Goal: Task Accomplishment & Management: Manage account settings

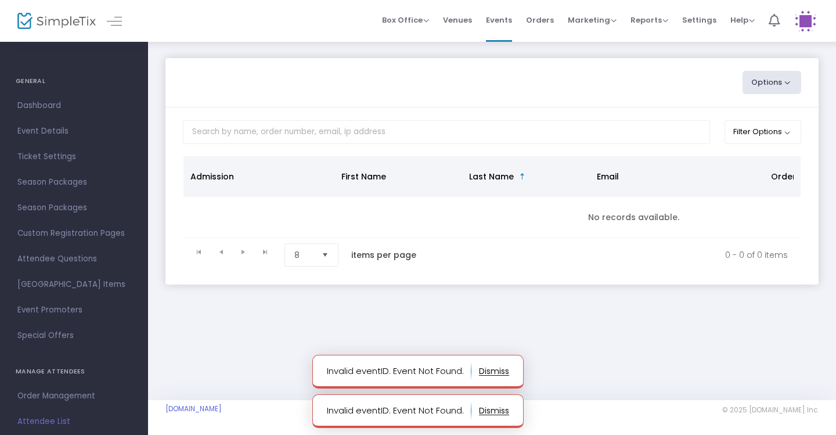
drag, startPoint x: 760, startPoint y: 86, endPoint x: 729, endPoint y: 87, distance: 31.3
click at [760, 87] on button "Options" at bounding box center [771, 82] width 59 height 23
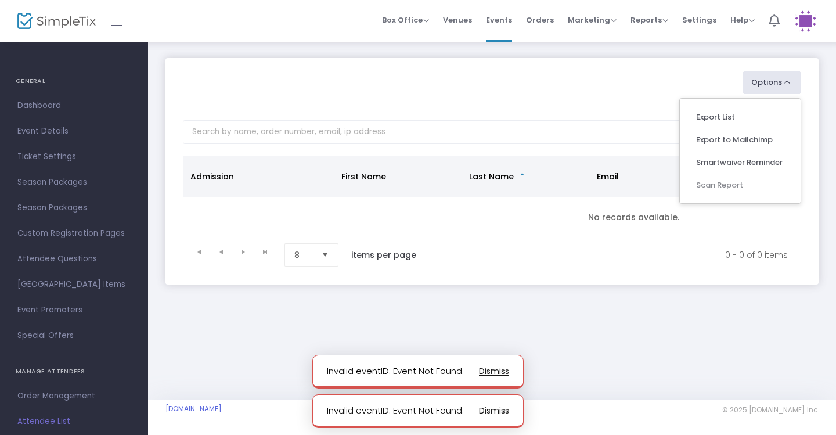
click at [561, 149] on m-panel-content "Filter Options ON OFF Display Past Event Times ON OFF Enable Multiple Time Sele…" at bounding box center [491, 195] width 653 height 176
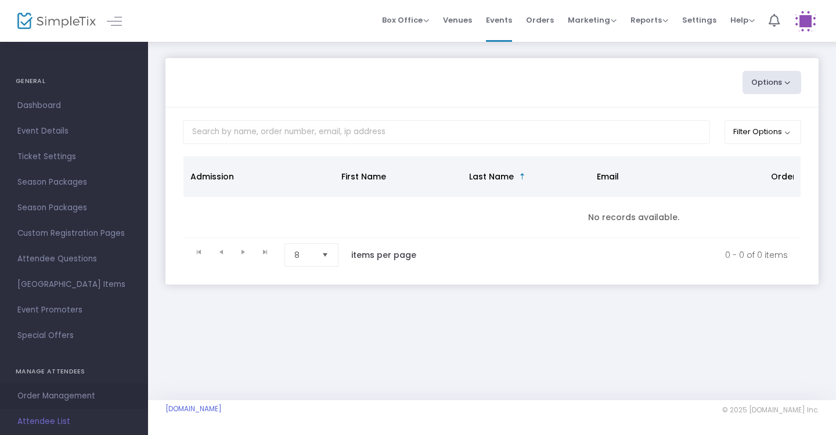
click at [55, 393] on span "Order Management" at bounding box center [73, 395] width 113 height 15
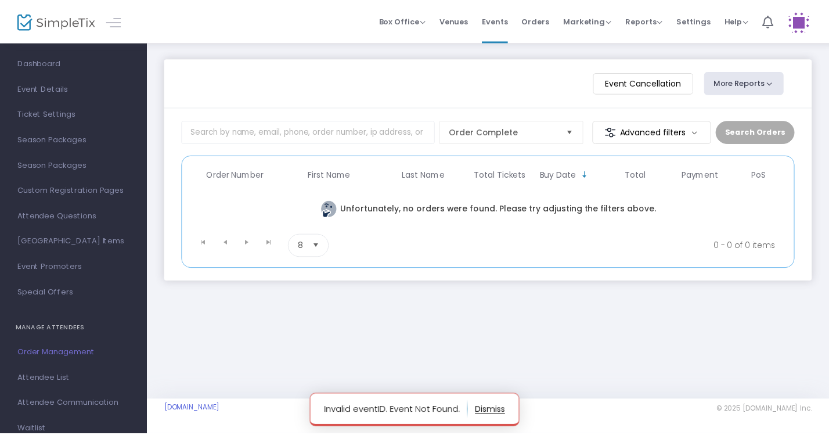
scroll to position [44, 0]
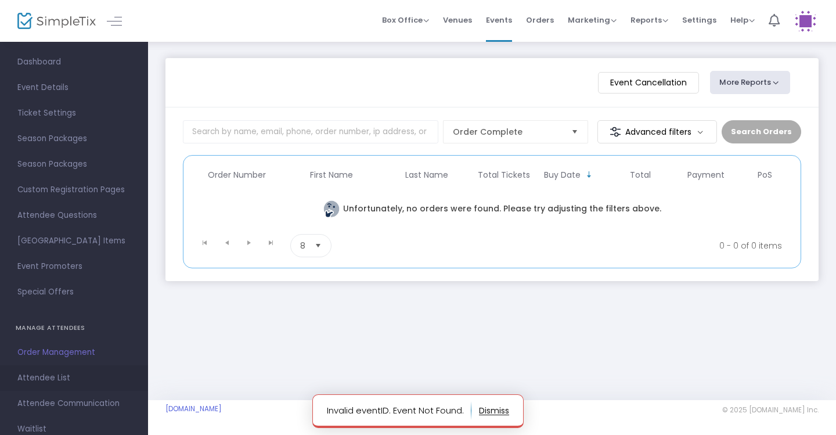
click at [52, 378] on span "Attendee List" at bounding box center [73, 377] width 113 height 15
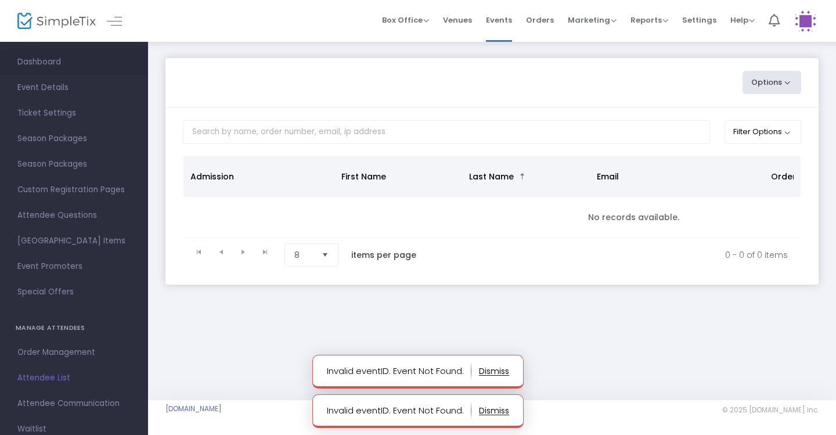
click at [57, 60] on span "Dashboard" at bounding box center [73, 62] width 113 height 15
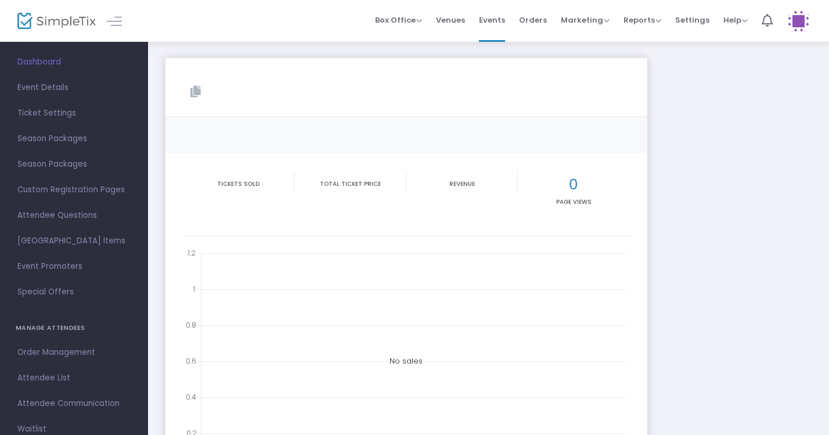
click at [800, 23] on img at bounding box center [798, 21] width 24 height 24
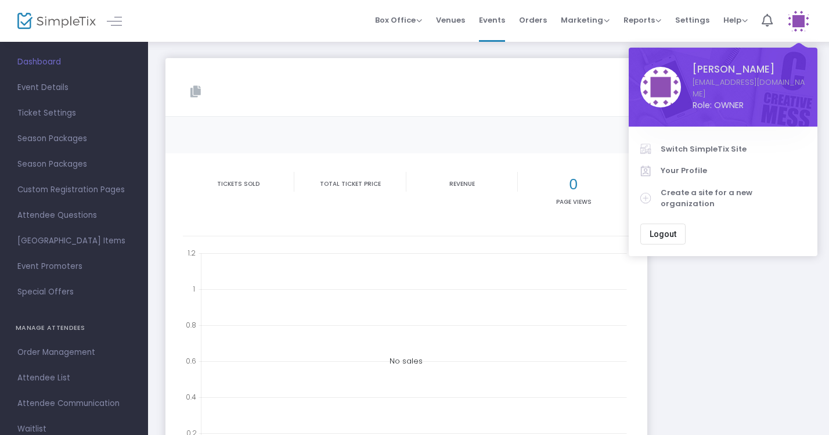
click at [719, 252] on div "Copy Tickets sold Total Ticket Price Revenue 0 Page Views 0 0.2 0.4 0.6 0.8 1 1…" at bounding box center [488, 319] width 657 height 523
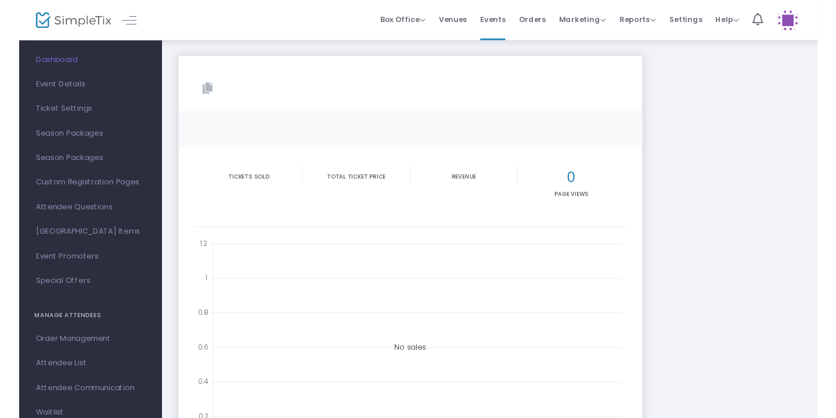
scroll to position [33, 0]
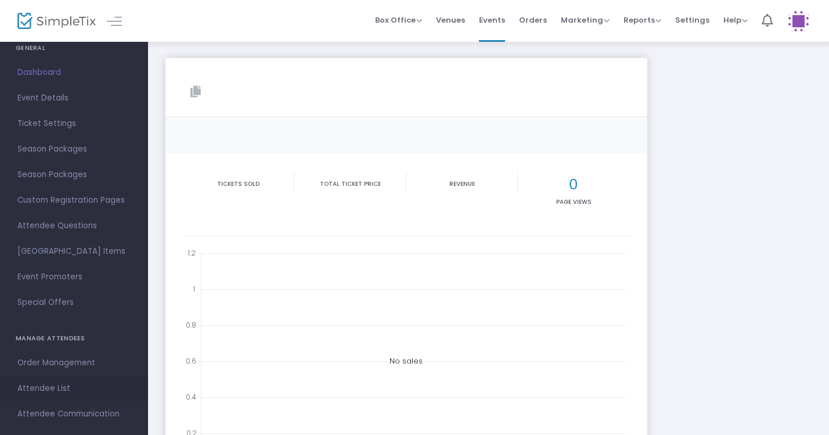
click at [50, 382] on span "Attendee List" at bounding box center [73, 388] width 113 height 15
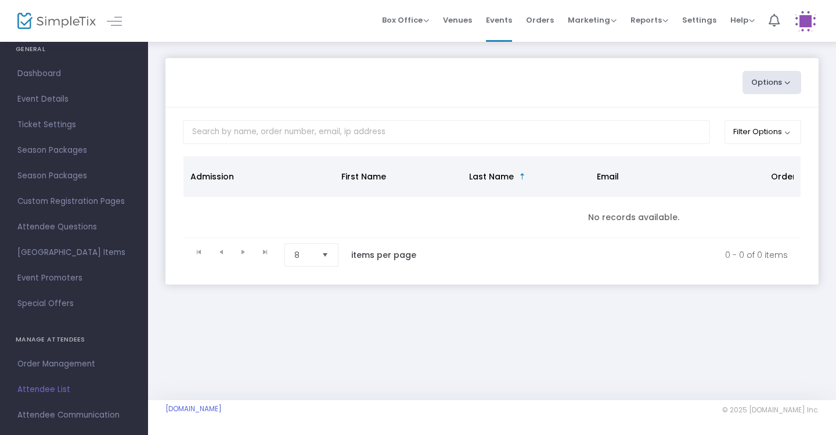
scroll to position [70, 0]
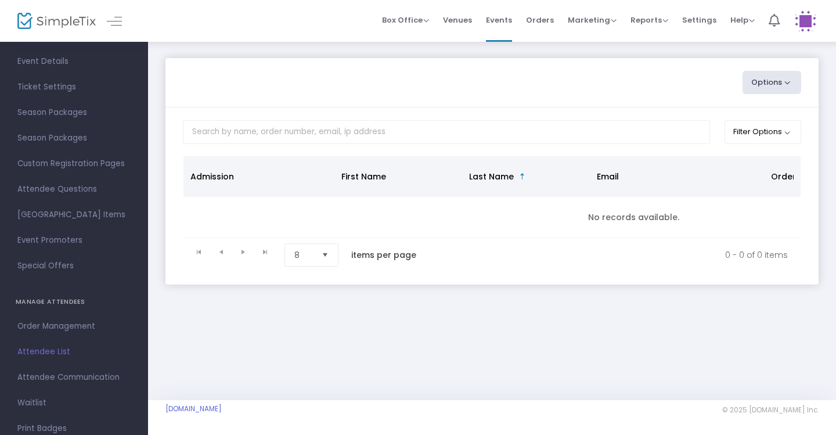
click at [59, 355] on span "Attendee List" at bounding box center [73, 351] width 113 height 15
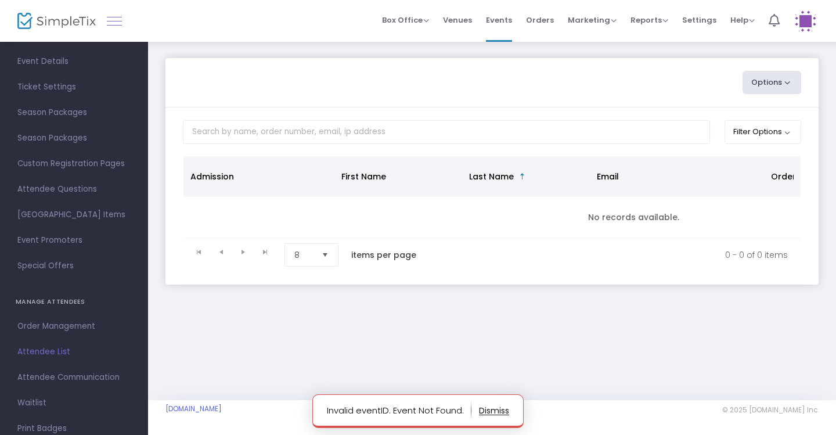
click at [121, 26] on link at bounding box center [114, 20] width 15 height 15
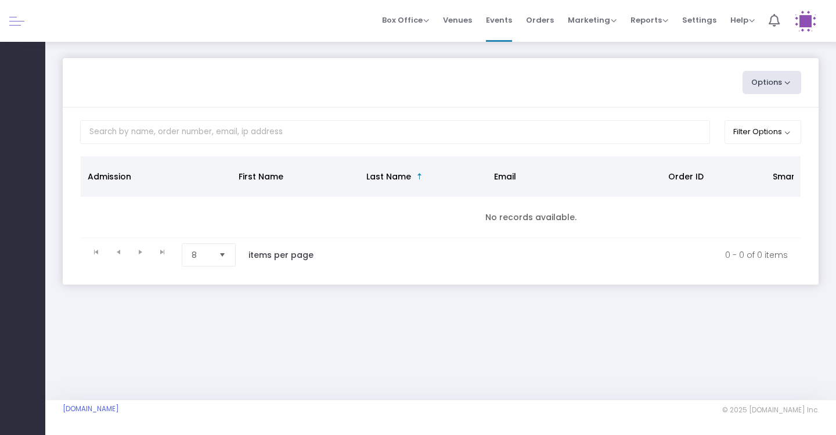
click at [804, 25] on img at bounding box center [805, 21] width 24 height 24
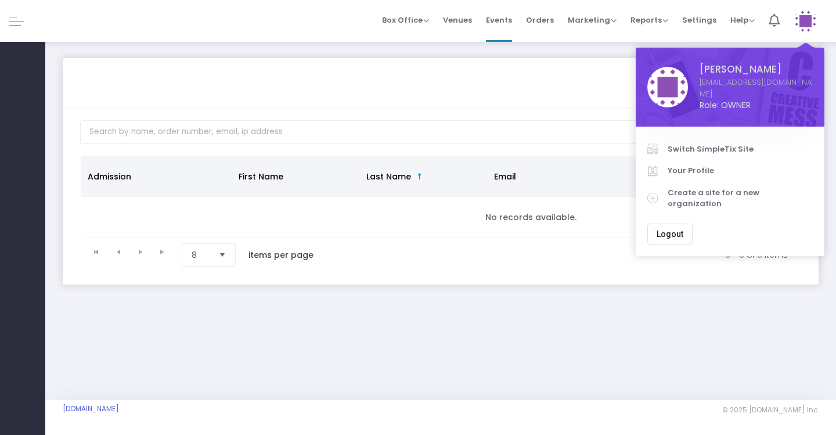
click at [606, 88] on div "Options Export List Export to Mailchimp Smartwaiver Reminder Scan Report" at bounding box center [440, 82] width 732 height 23
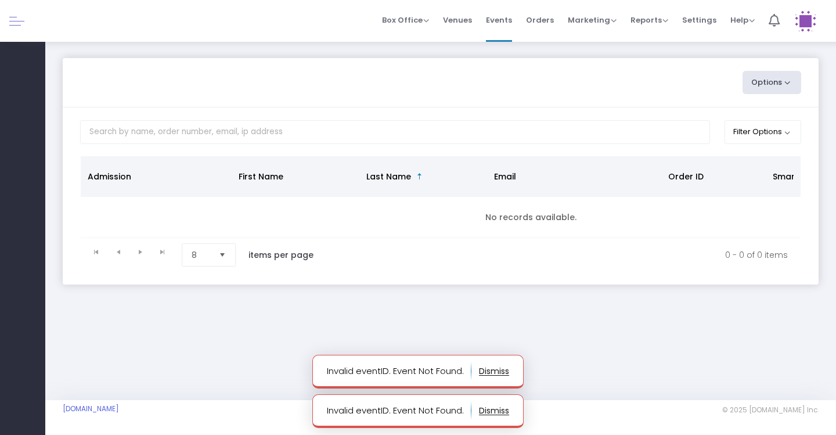
click at [21, 22] on link at bounding box center [16, 20] width 15 height 15
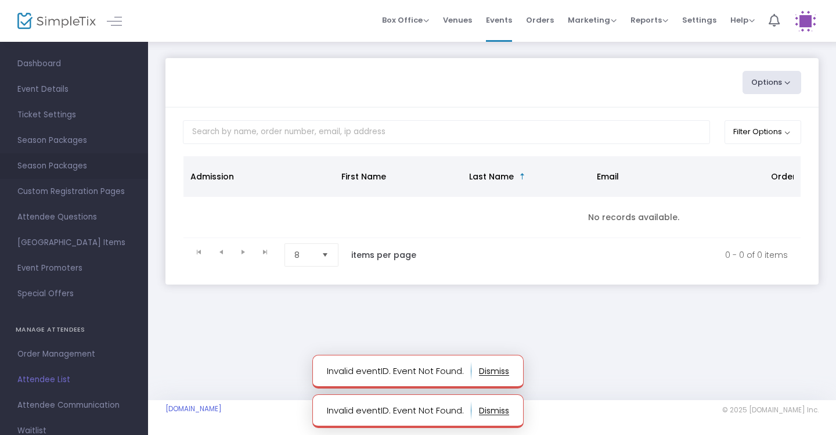
scroll to position [44, 0]
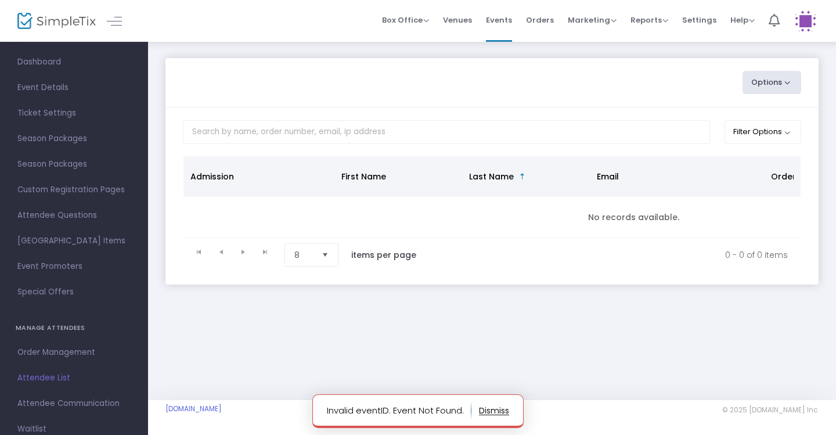
click at [48, 375] on span "Attendee List" at bounding box center [73, 377] width 113 height 15
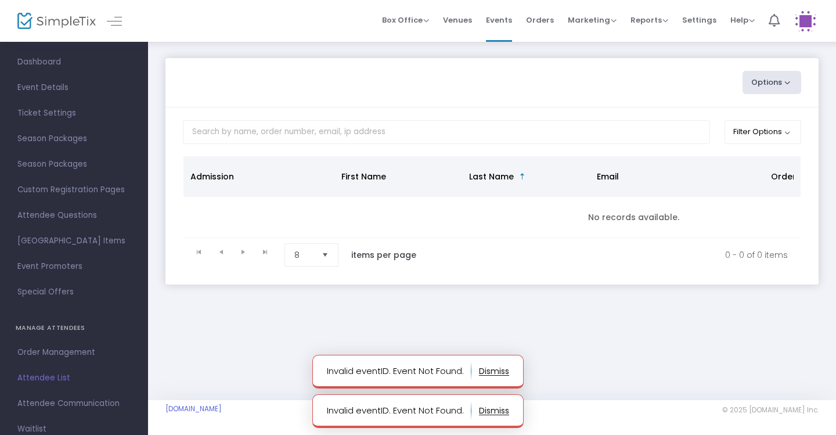
click at [802, 19] on img at bounding box center [805, 21] width 24 height 24
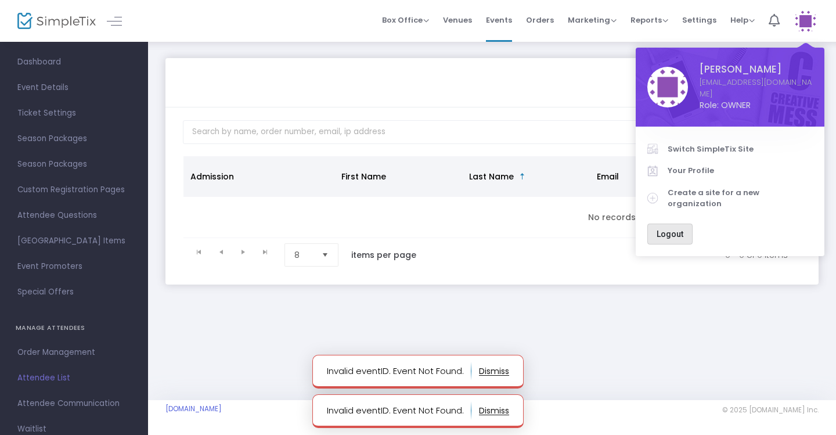
click at [680, 229] on span "Logout" at bounding box center [669, 233] width 27 height 9
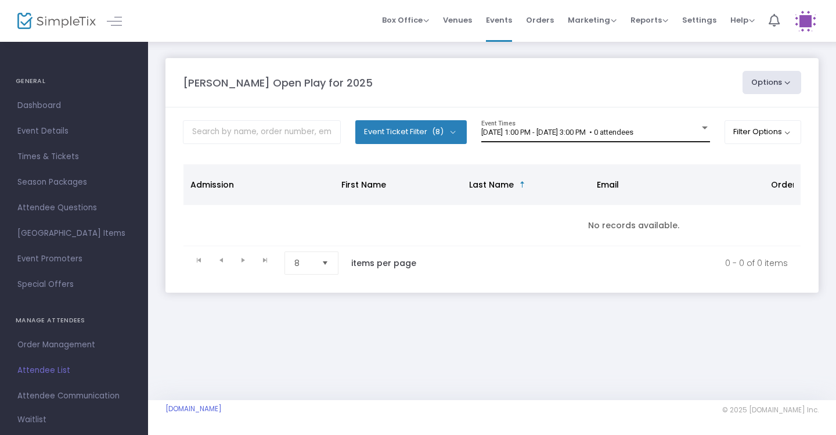
click at [688, 136] on div "[DATE] 1:00 PM - [DATE] 3:00 PM • 0 attendees" at bounding box center [590, 132] width 218 height 9
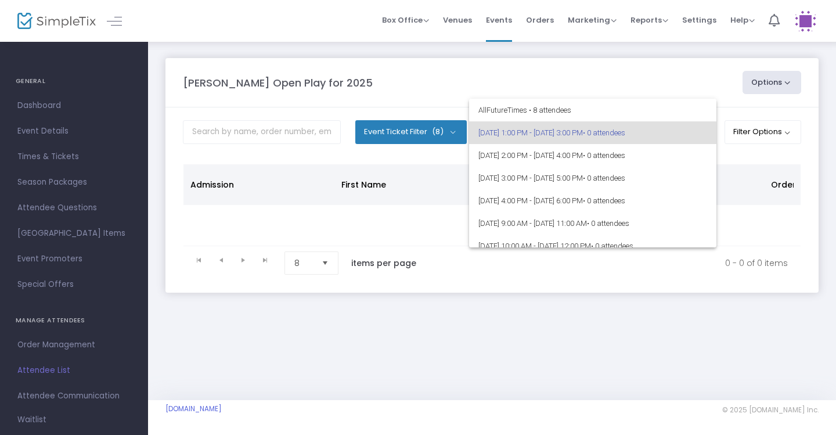
click at [749, 133] on div at bounding box center [418, 217] width 836 height 435
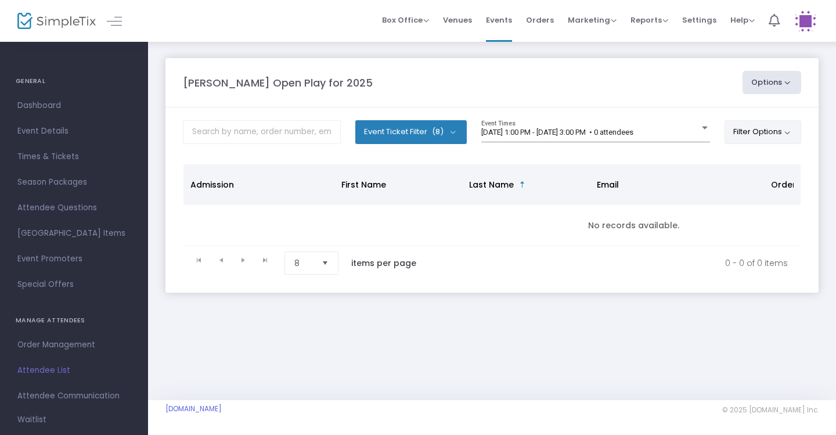
click at [760, 138] on button "Filter Options" at bounding box center [762, 131] width 77 height 23
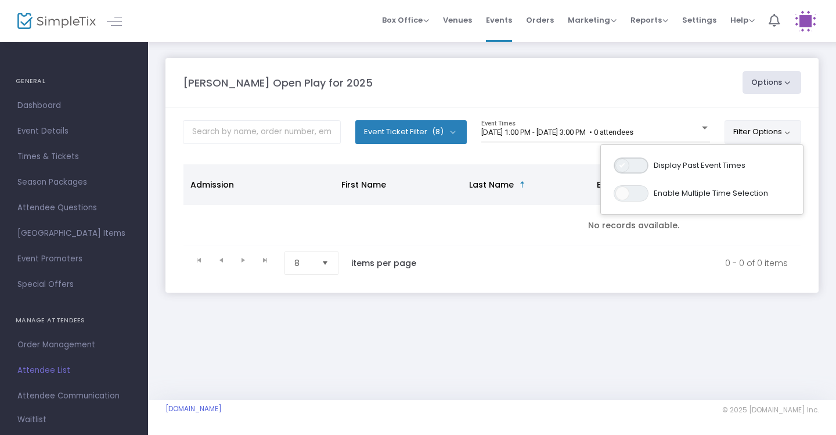
click at [632, 169] on span "ON OFF" at bounding box center [630, 165] width 35 height 16
click at [681, 132] on span at bounding box center [590, 132] width 218 height 9
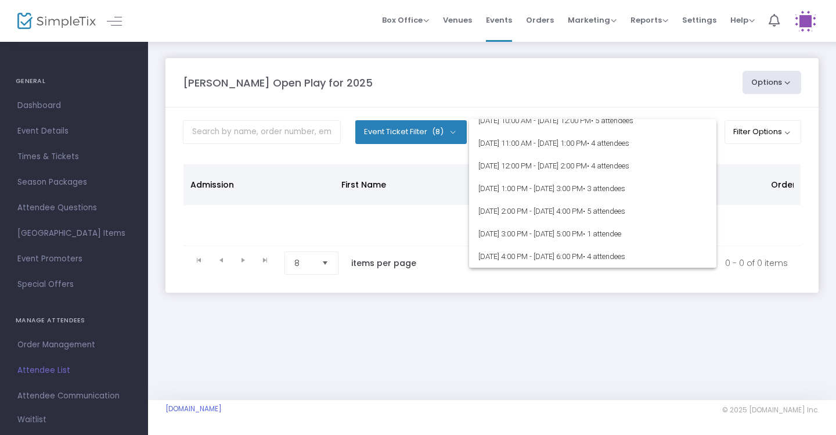
scroll to position [1, 0]
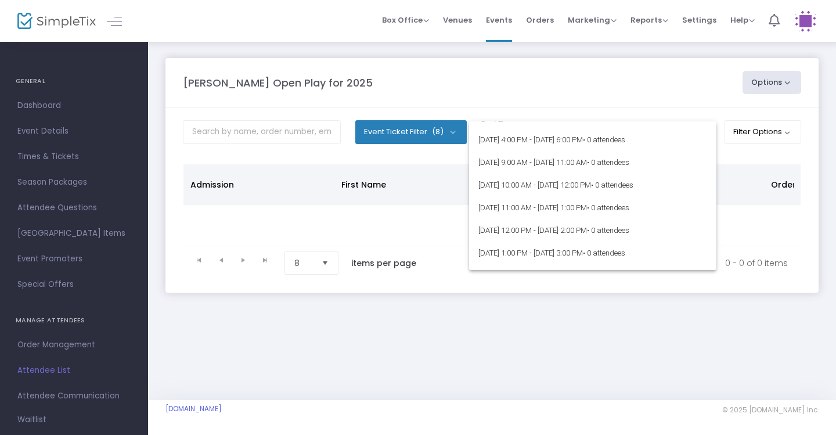
click at [747, 132] on div at bounding box center [418, 217] width 836 height 435
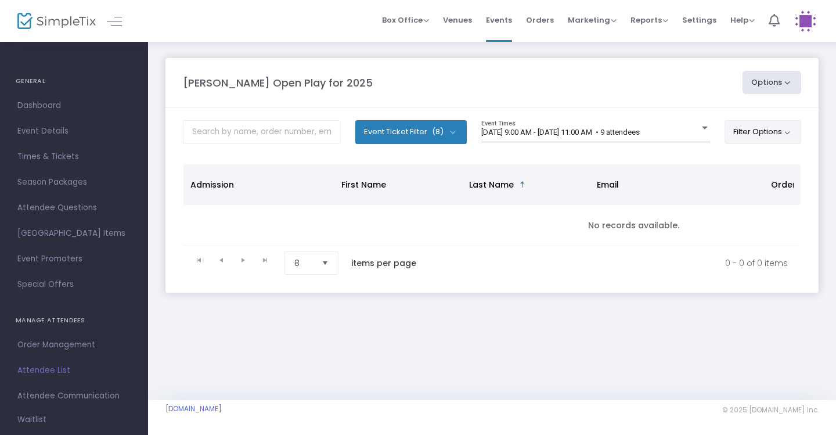
click at [795, 126] on button "Filter Options" at bounding box center [762, 131] width 77 height 23
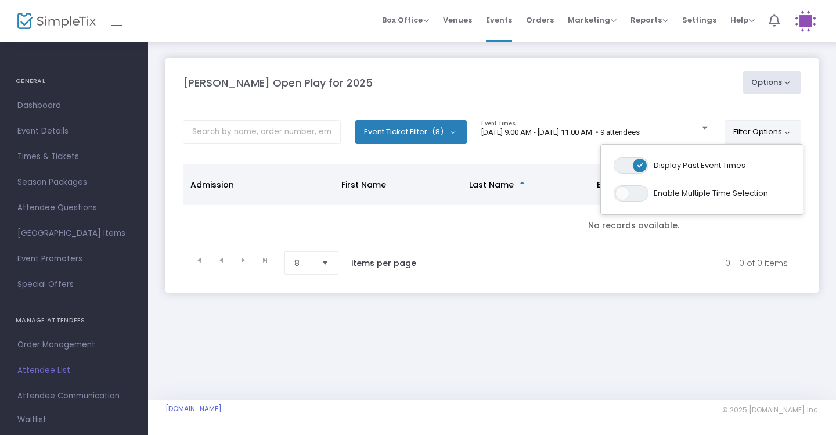
click at [646, 166] on span at bounding box center [639, 165] width 14 height 14
click at [570, 68] on m-panel-header "[PERSON_NAME] Open Play for 2025 Options Export List Print Name Tags Export to …" at bounding box center [491, 82] width 653 height 49
